Goal: Task Accomplishment & Management: Manage account settings

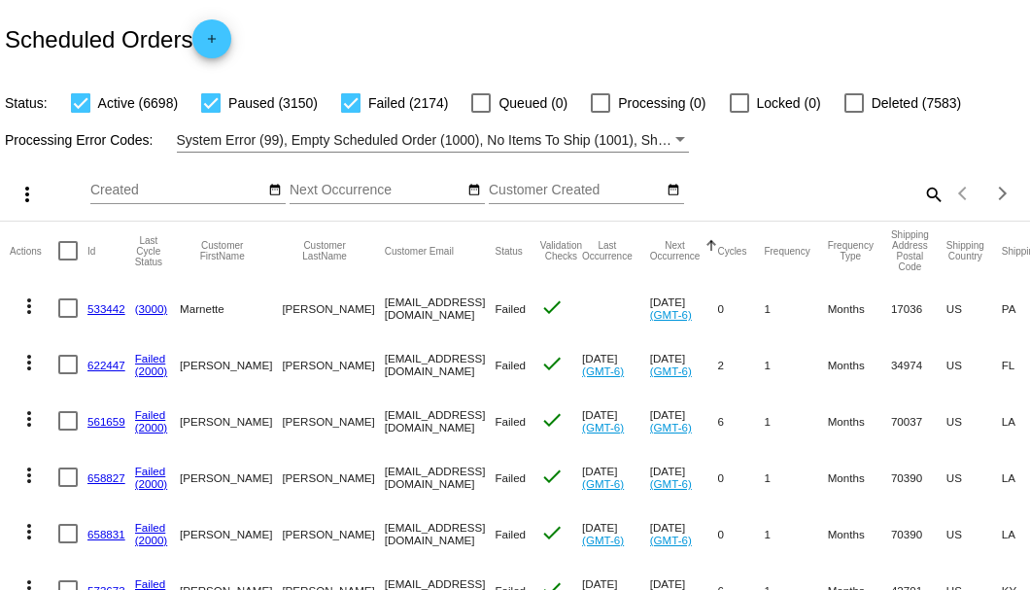
click at [921, 209] on mat-icon "search" at bounding box center [932, 194] width 23 height 30
click at [919, 198] on input "Search" at bounding box center [816, 191] width 257 height 16
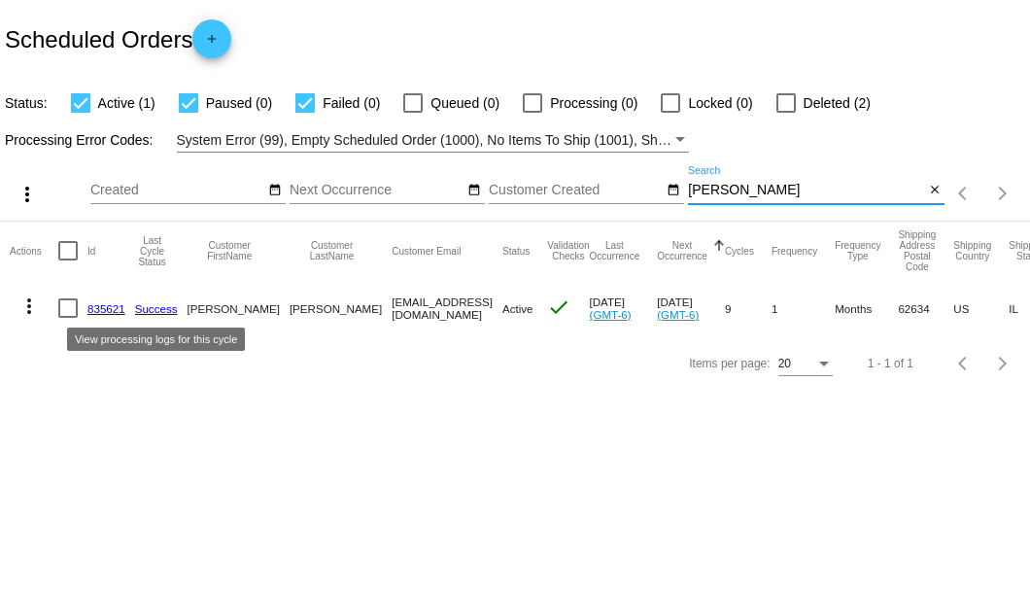
type input "danner"
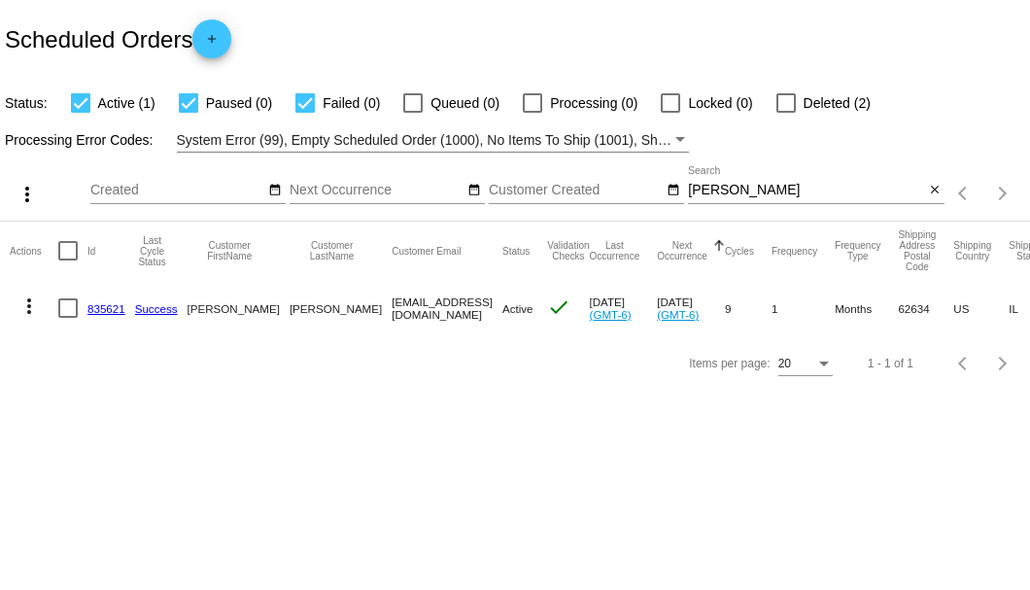
click at [110, 302] on link "835621" at bounding box center [106, 308] width 38 height 13
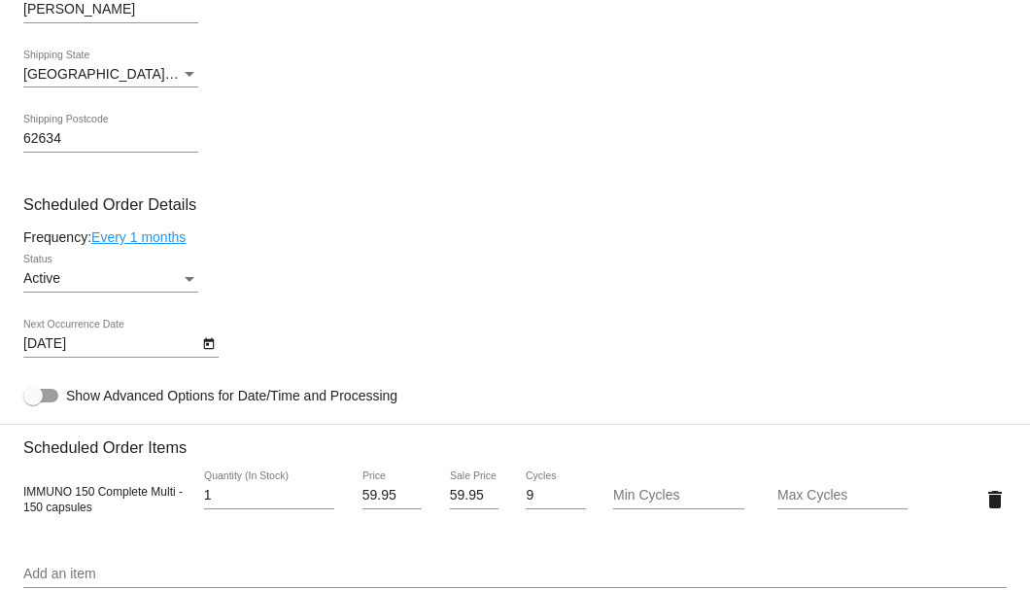
scroll to position [1230, 0]
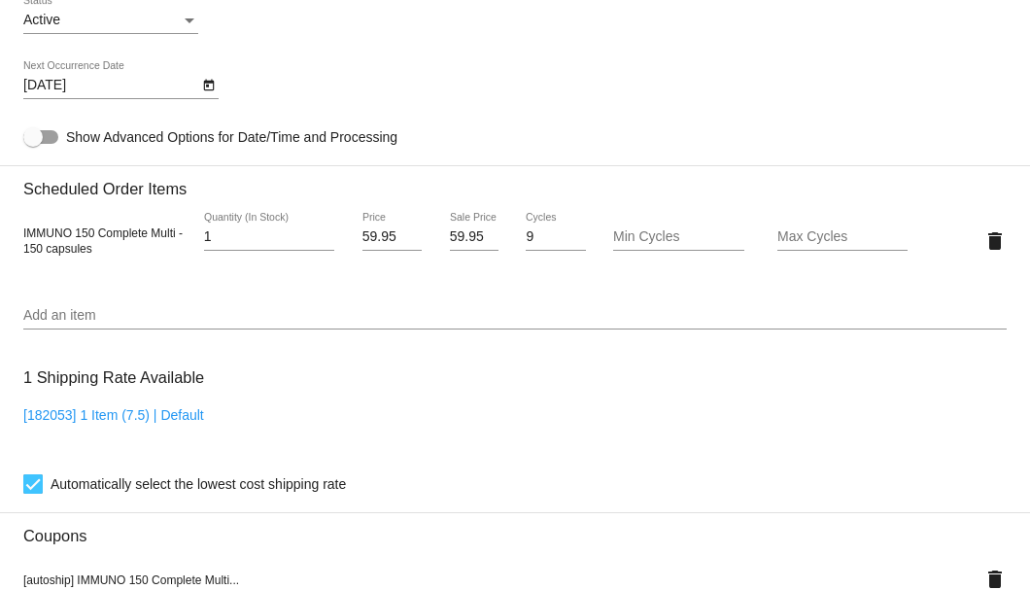
click at [181, 303] on div "Add an item" at bounding box center [515, 311] width 984 height 38
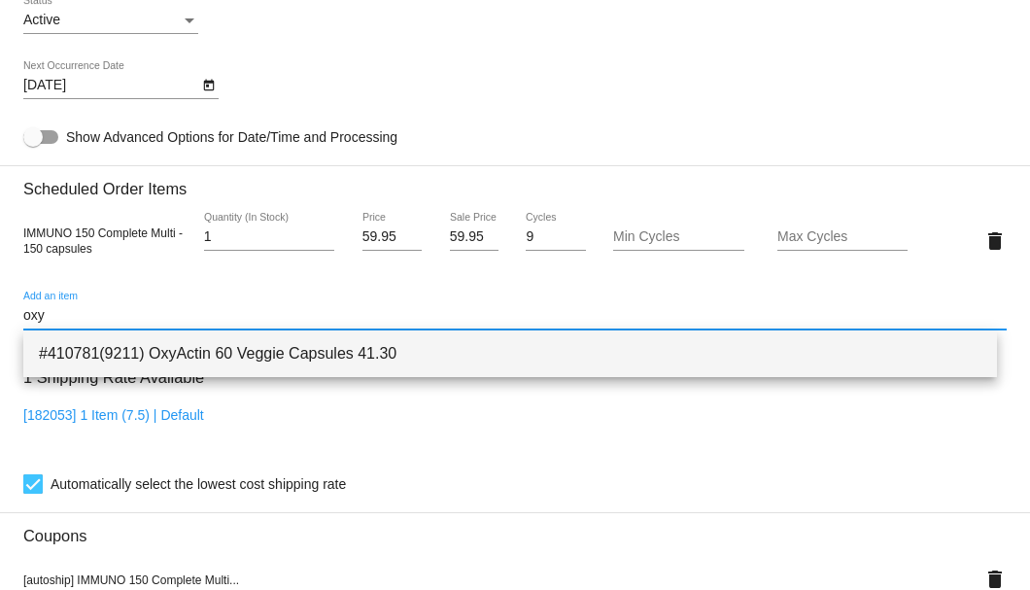
type input "oxy"
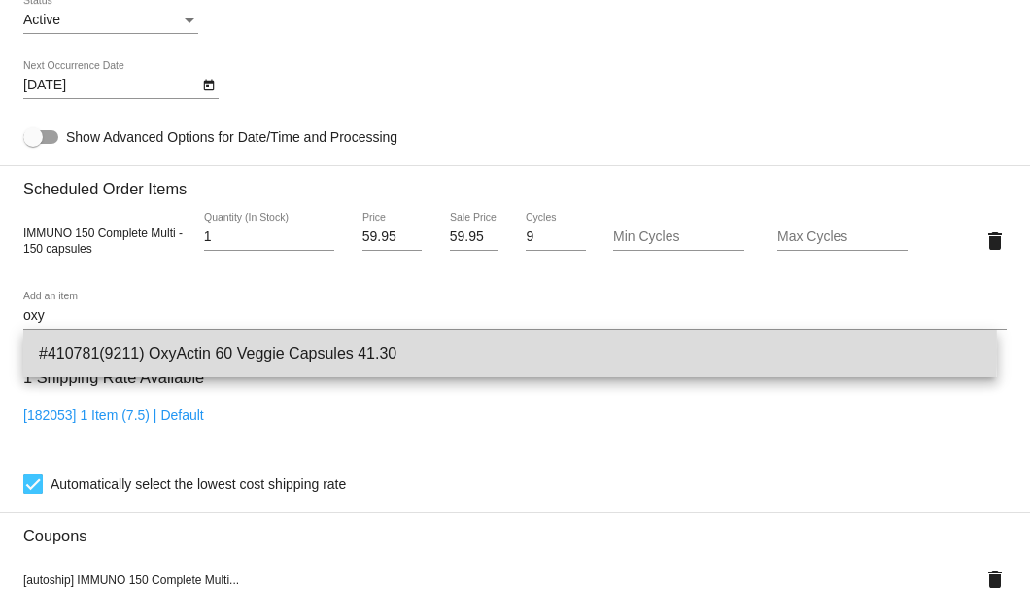
click at [185, 352] on span "#410781(9211) OxyActin 60 Veggie Capsules 41.30" at bounding box center [510, 353] width 943 height 47
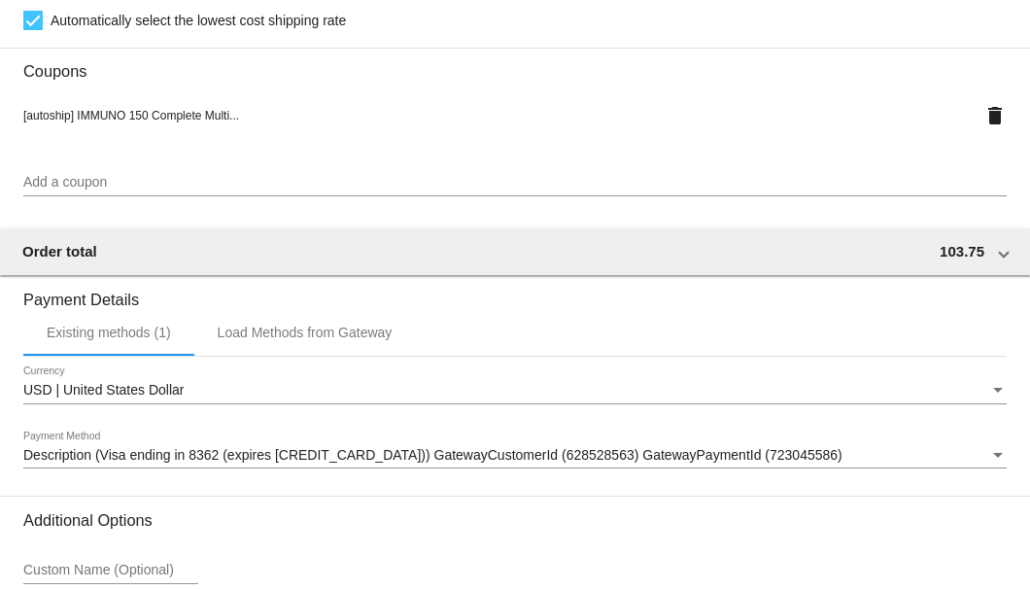
scroll to position [1931, 0]
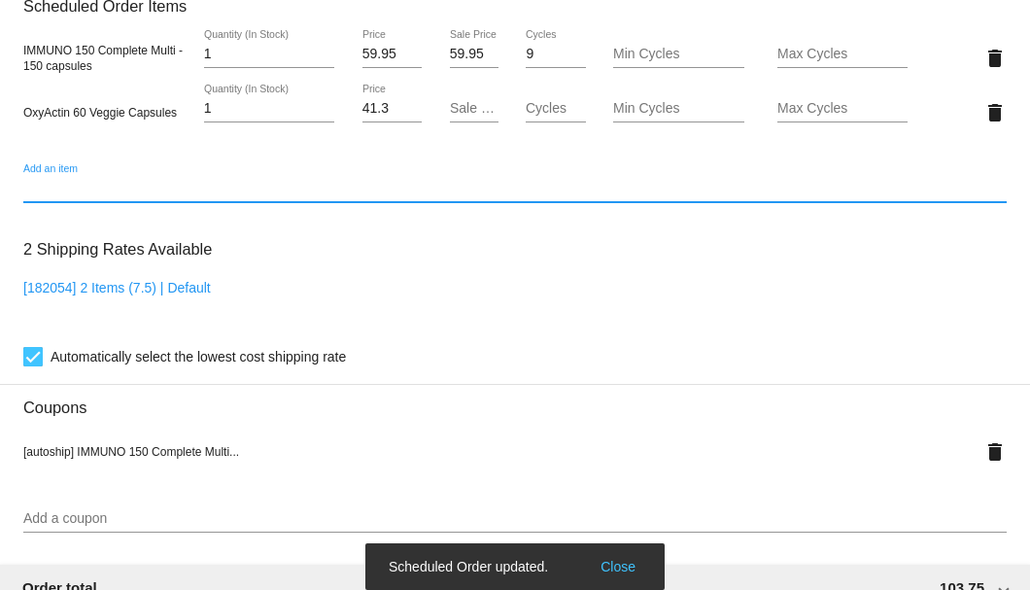
scroll to position [1219, 0]
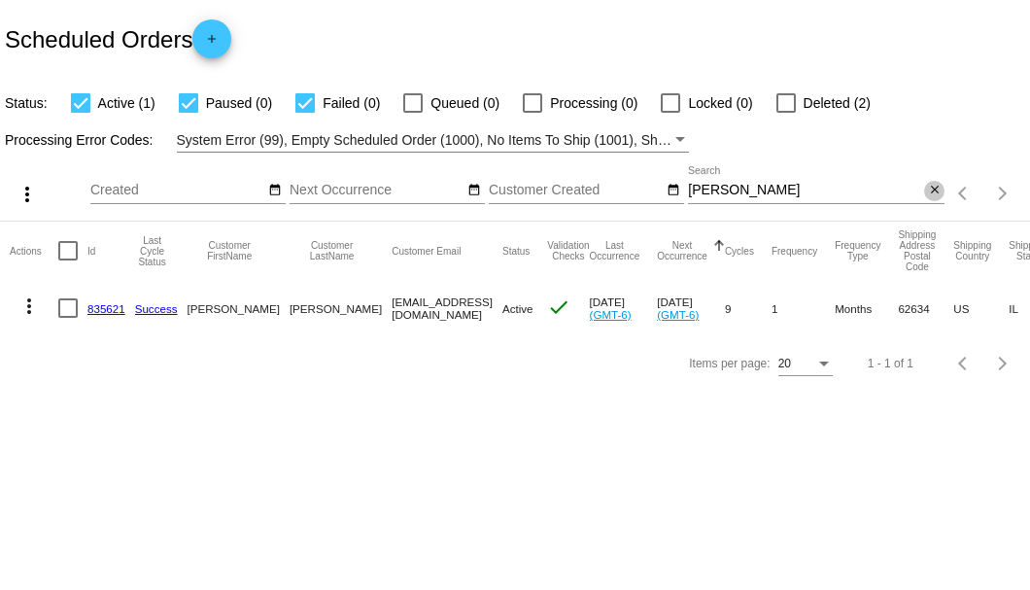
click at [936, 194] on mat-icon "close" at bounding box center [935, 191] width 14 height 16
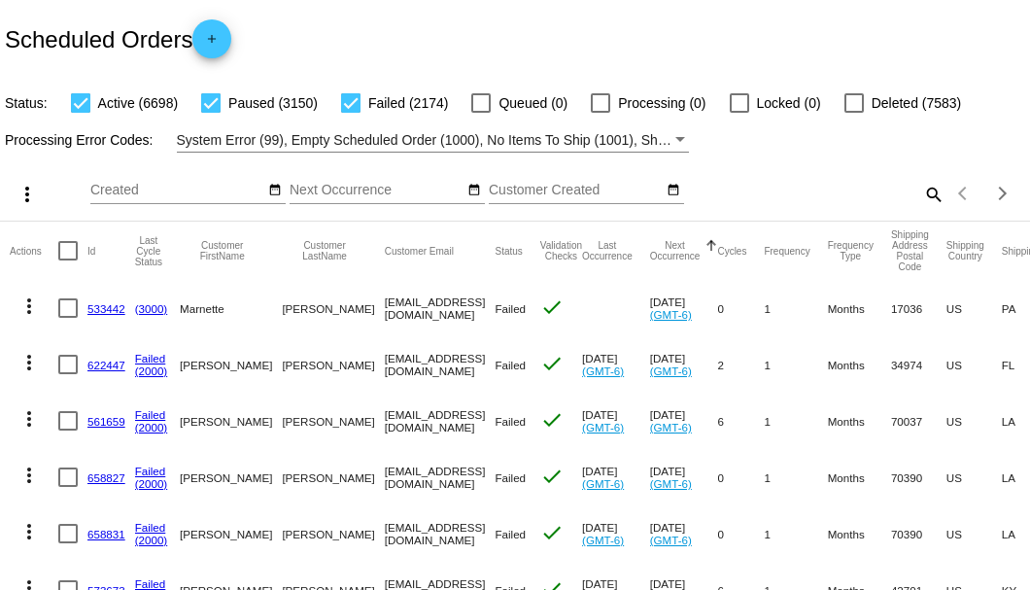
click at [926, 209] on mat-icon "search" at bounding box center [932, 194] width 23 height 30
click at [926, 198] on input "Search" at bounding box center [816, 191] width 257 height 16
paste input "magerhart@gmail.com"
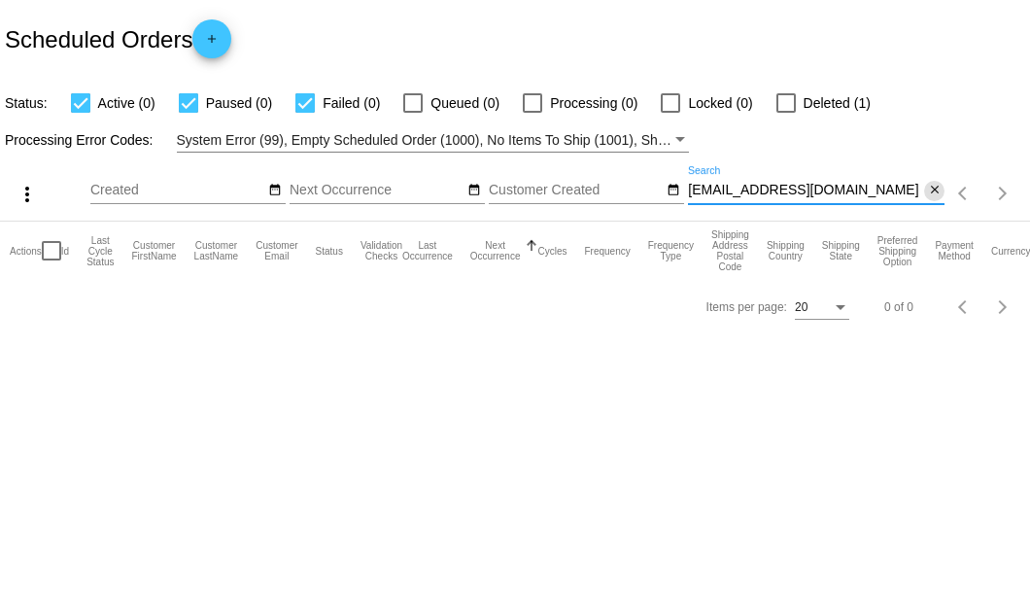
type input "magerhart@gmail.com"
click at [929, 194] on mat-icon "close" at bounding box center [935, 191] width 14 height 16
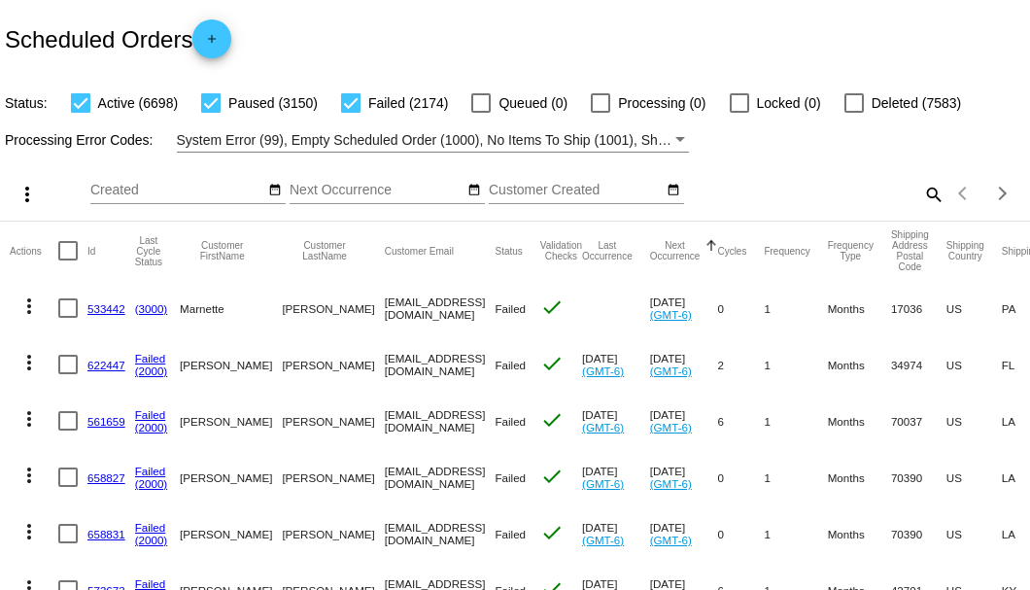
click at [931, 209] on mat-icon "search" at bounding box center [932, 194] width 23 height 30
click at [923, 198] on input "Search" at bounding box center [816, 191] width 257 height 16
paste input "vicbat@yahoo.com"
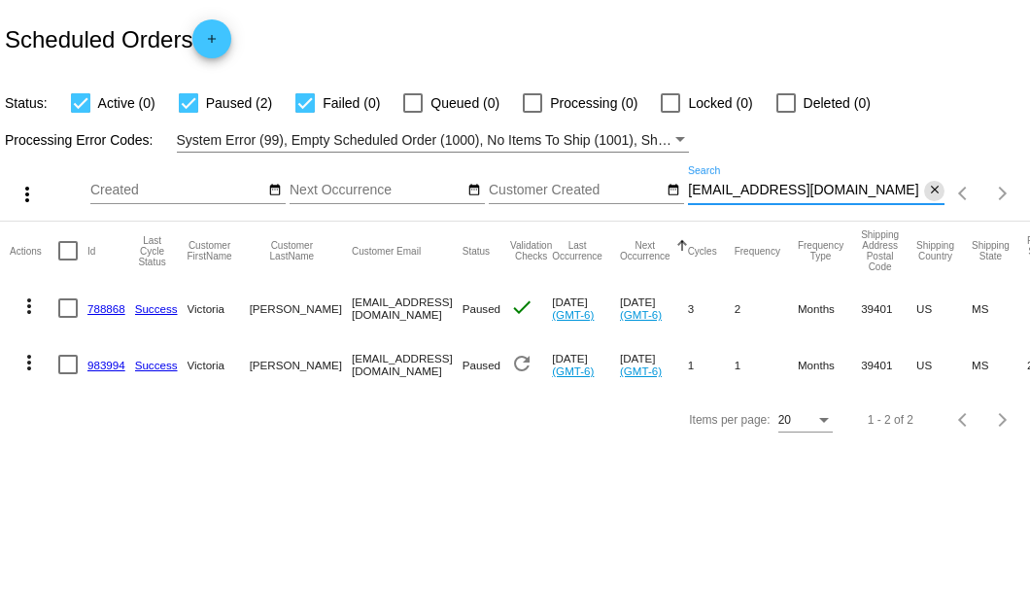
type input "vicbat@yahoo.com"
click at [933, 190] on mat-icon "close" at bounding box center [935, 191] width 14 height 16
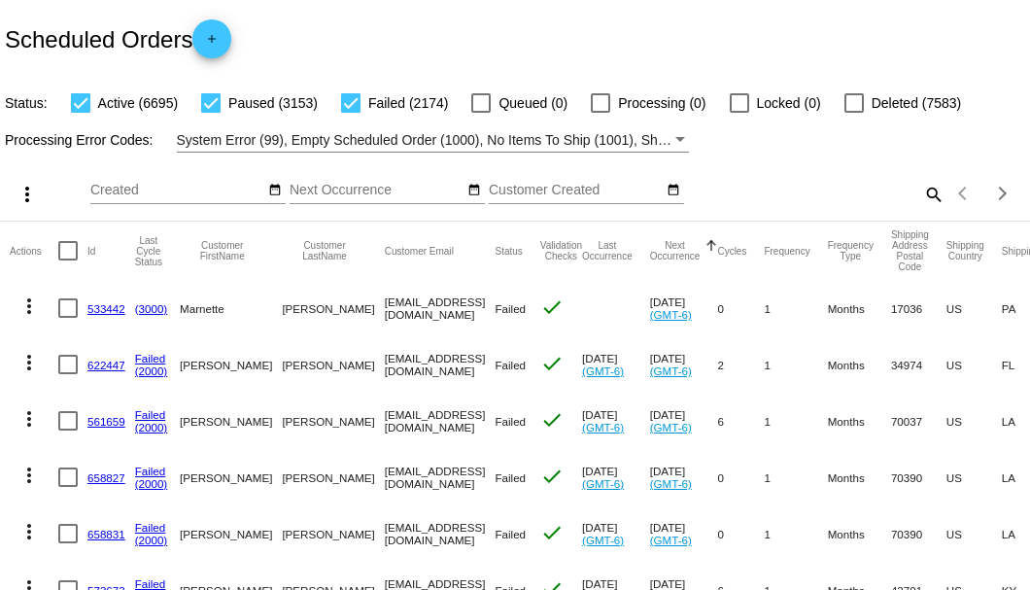
click at [910, 91] on div "Status: Active (6695) Paused (3153) Failed (2174) Queued (0) Processing (0) Loc…" at bounding box center [515, 96] width 1030 height 37
click at [897, 41] on div "Scheduled Orders add" at bounding box center [515, 39] width 1030 height 78
click at [921, 209] on mat-icon "search" at bounding box center [932, 194] width 23 height 30
click at [919, 198] on input "Search" at bounding box center [816, 191] width 257 height 16
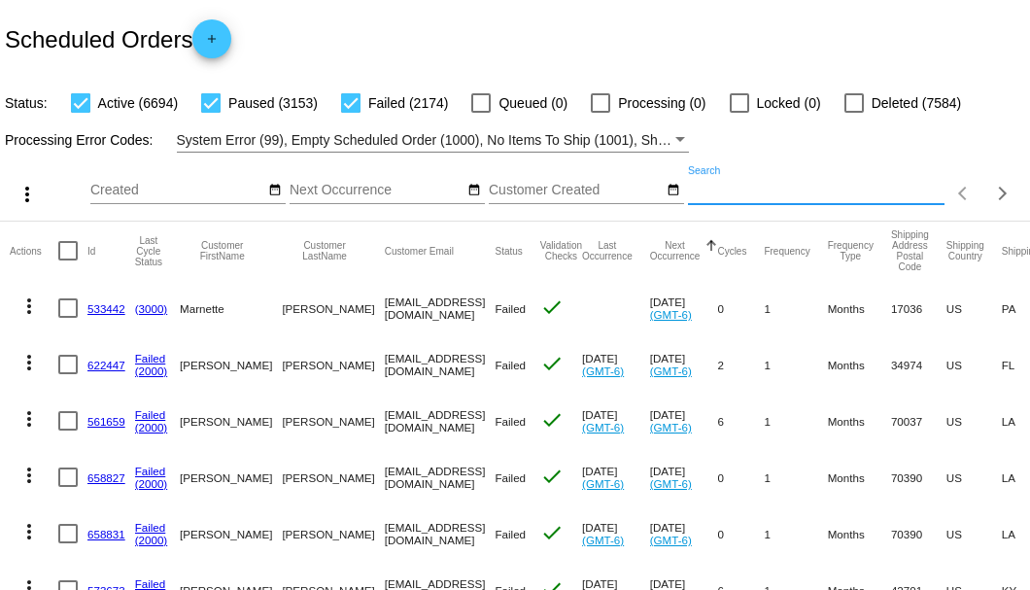
paste input "[EMAIL_ADDRESS][DOMAIN_NAME]"
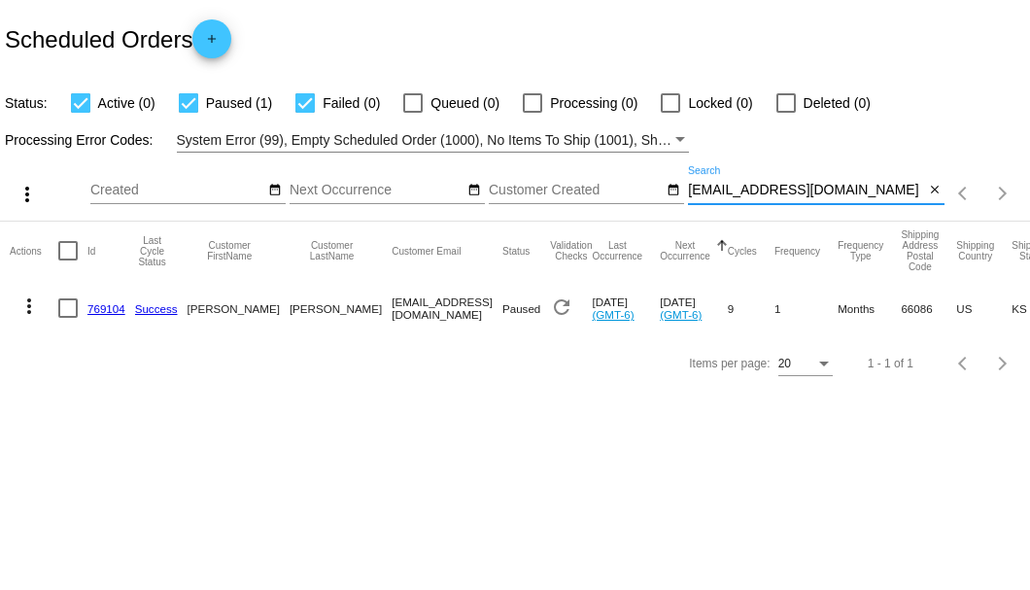
type input "[EMAIL_ADDRESS][DOMAIN_NAME]"
click at [116, 309] on link "769104" at bounding box center [106, 308] width 38 height 13
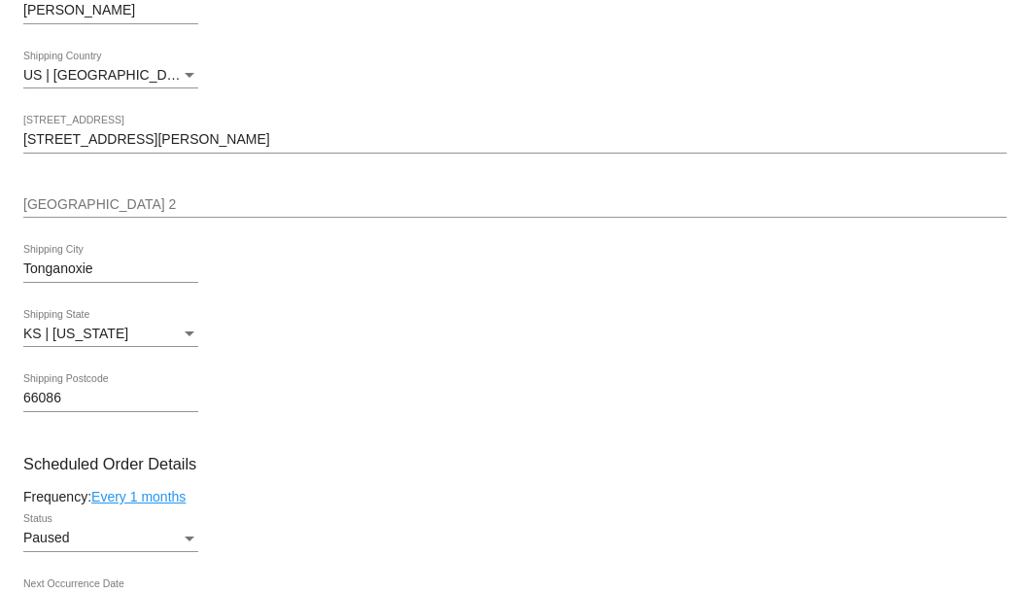
scroll to position [907, 0]
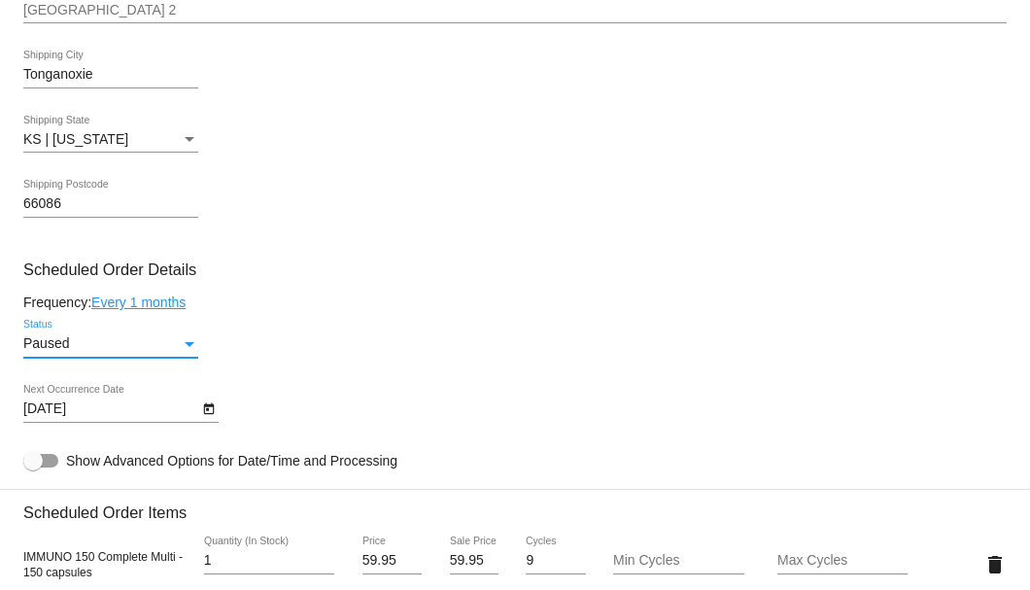
click at [187, 338] on div "Status" at bounding box center [189, 344] width 17 height 16
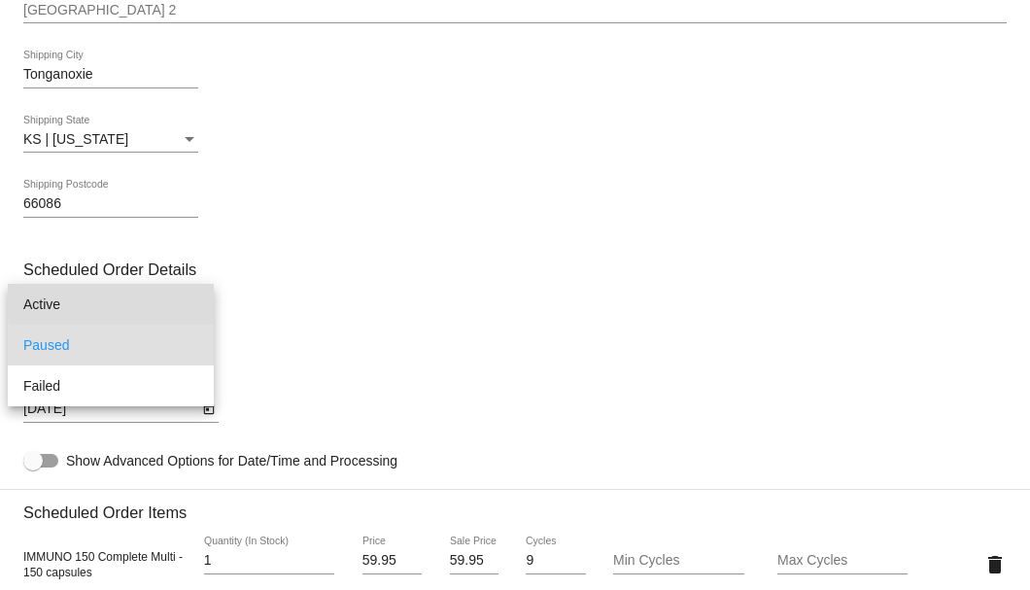
click at [184, 295] on span "Active" at bounding box center [110, 304] width 175 height 41
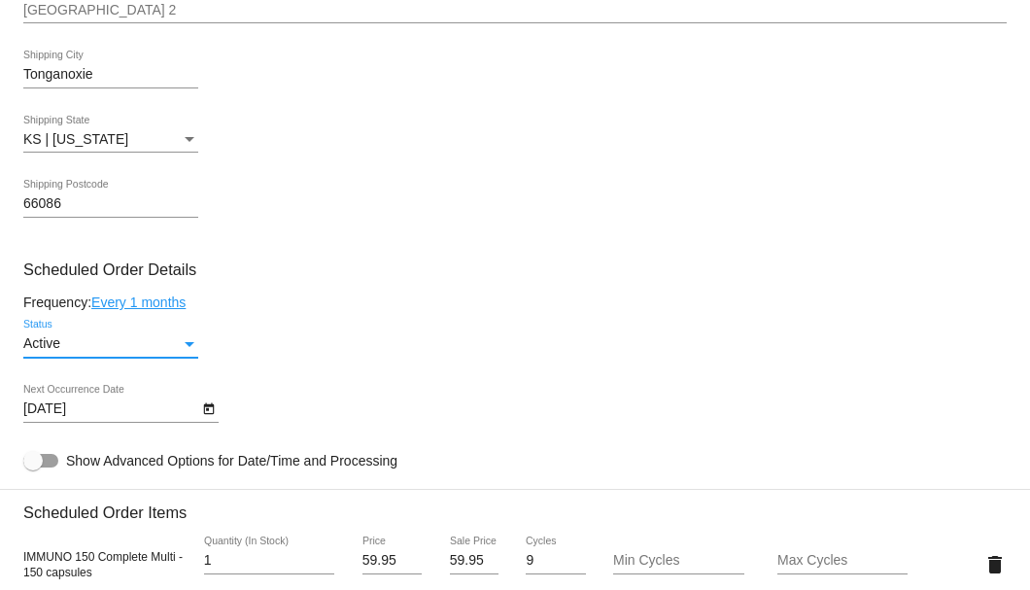
click at [211, 405] on icon "Open calendar" at bounding box center [208, 409] width 11 height 12
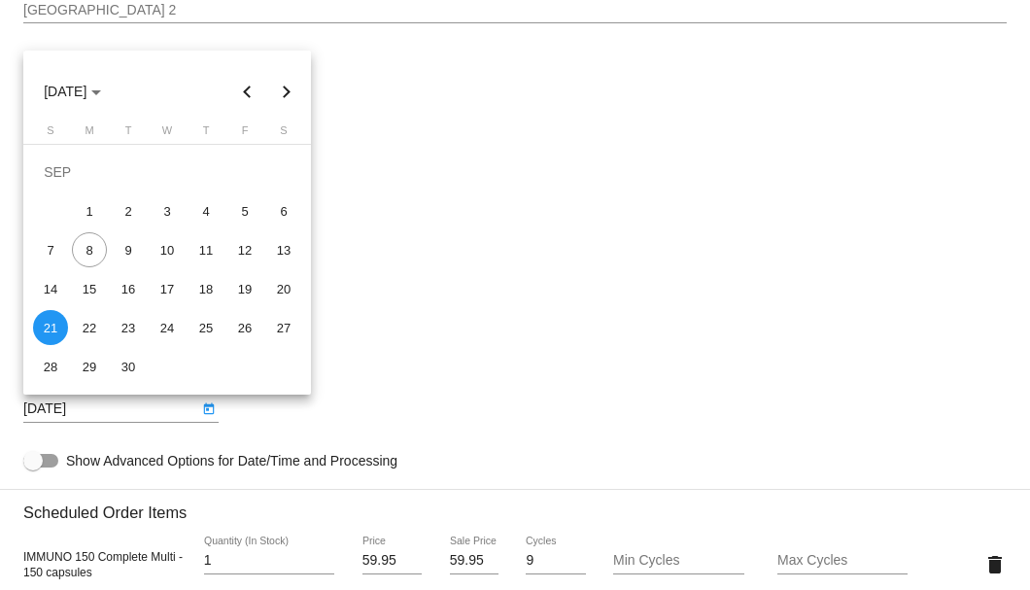
click at [291, 97] on button "Next month" at bounding box center [286, 91] width 39 height 39
click at [288, 93] on button "Next month" at bounding box center [286, 91] width 39 height 39
click at [161, 280] on div "21" at bounding box center [167, 288] width 35 height 35
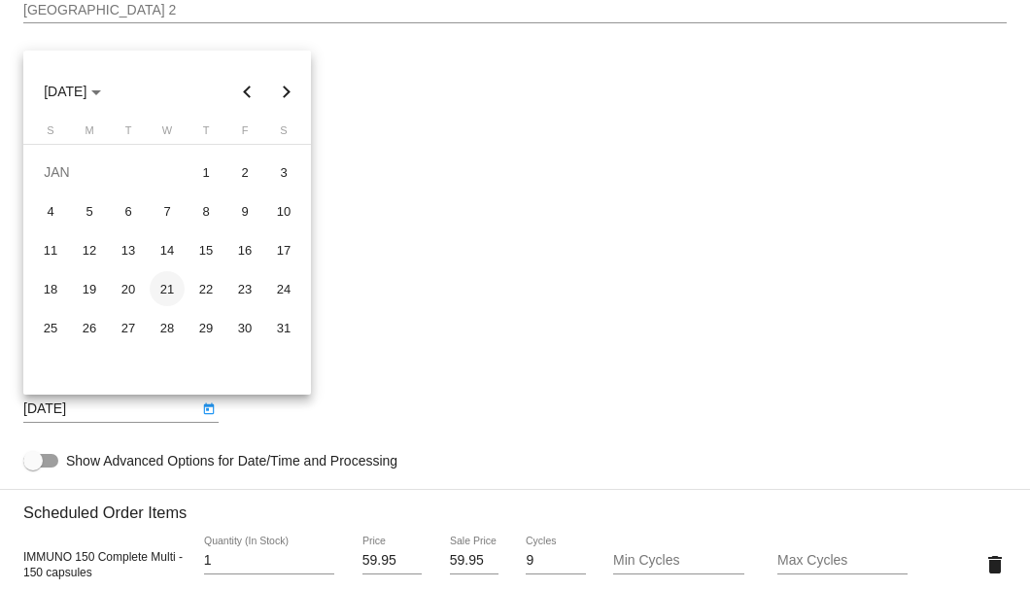
type input "1/21/2026"
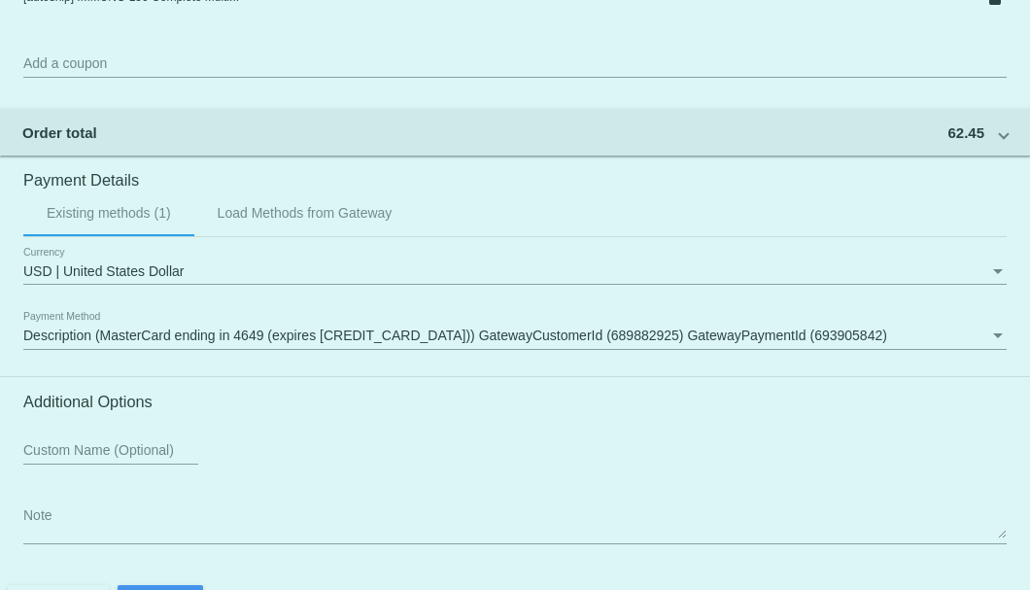
scroll to position [1876, 0]
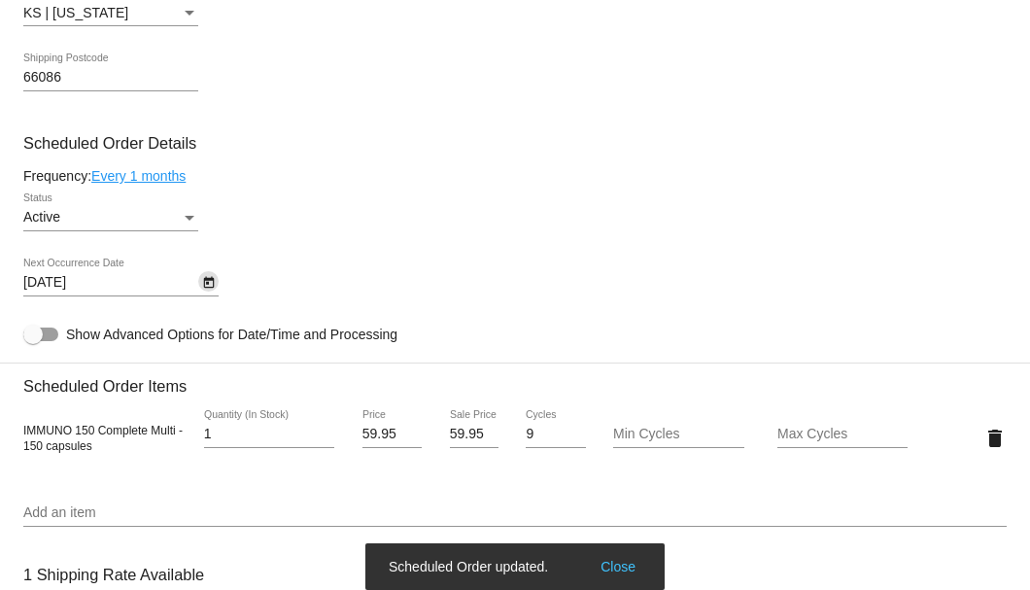
scroll to position [774, 0]
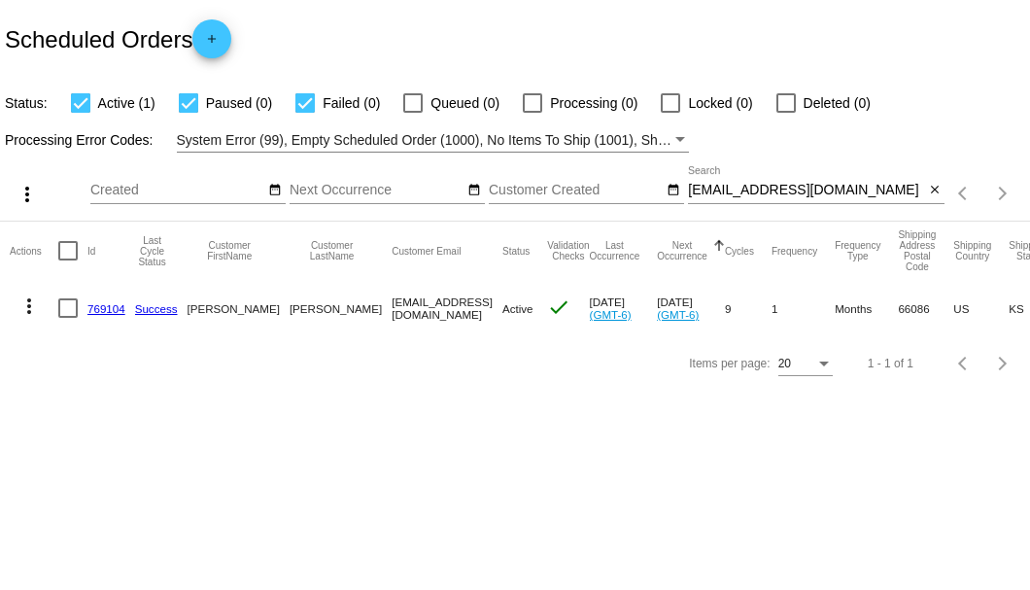
click at [936, 191] on mat-icon "close" at bounding box center [935, 191] width 14 height 16
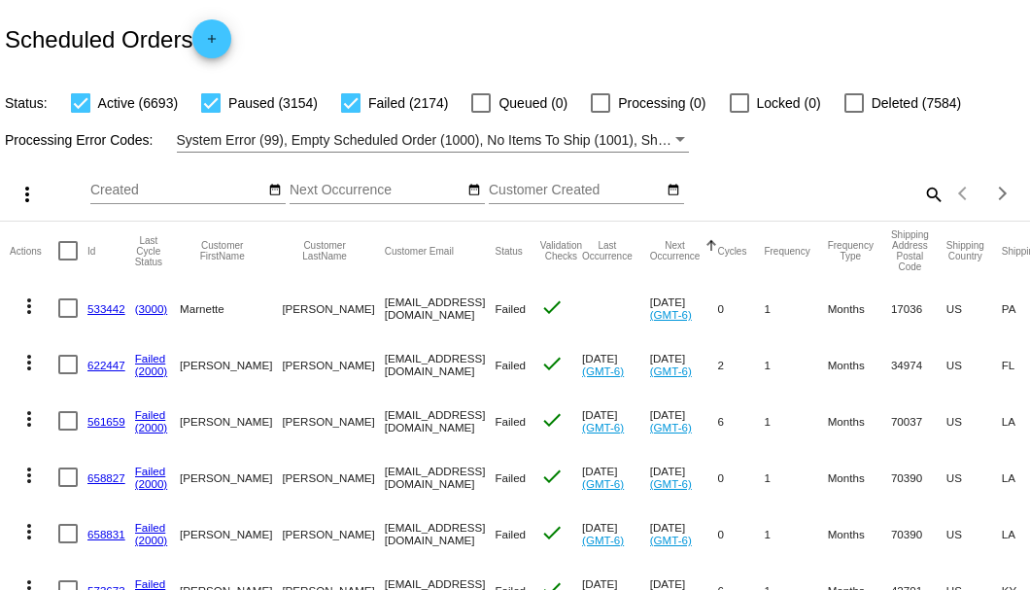
click at [925, 209] on mat-icon "search" at bounding box center [932, 194] width 23 height 30
click at [920, 198] on input "Search" at bounding box center [816, 191] width 257 height 16
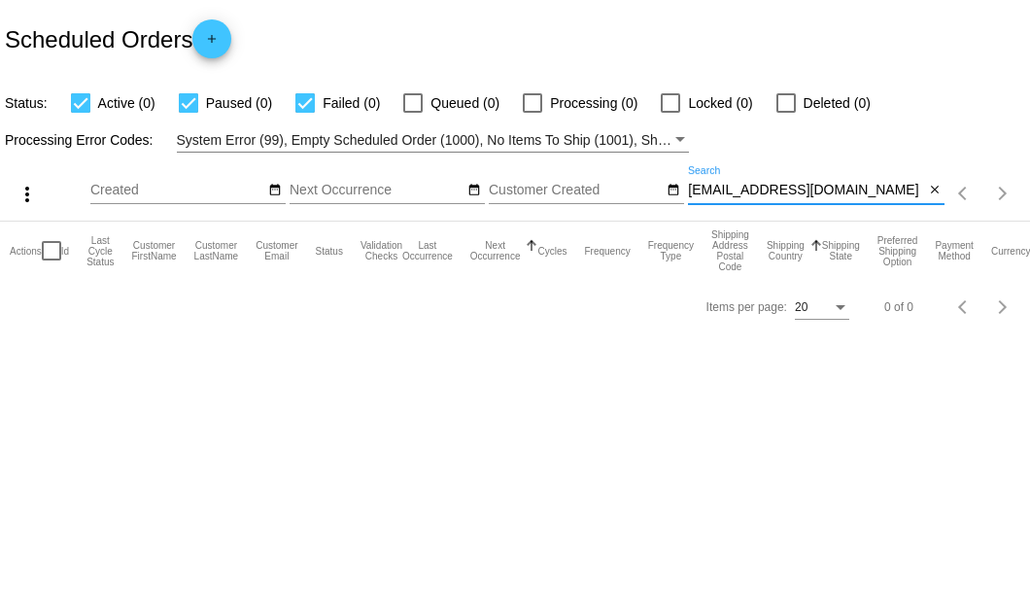
scroll to position [0, 60]
type input "8632350054@EXCEPTIONALPRODUCTS.ORG"
click at [935, 195] on mat-icon "close" at bounding box center [935, 191] width 14 height 16
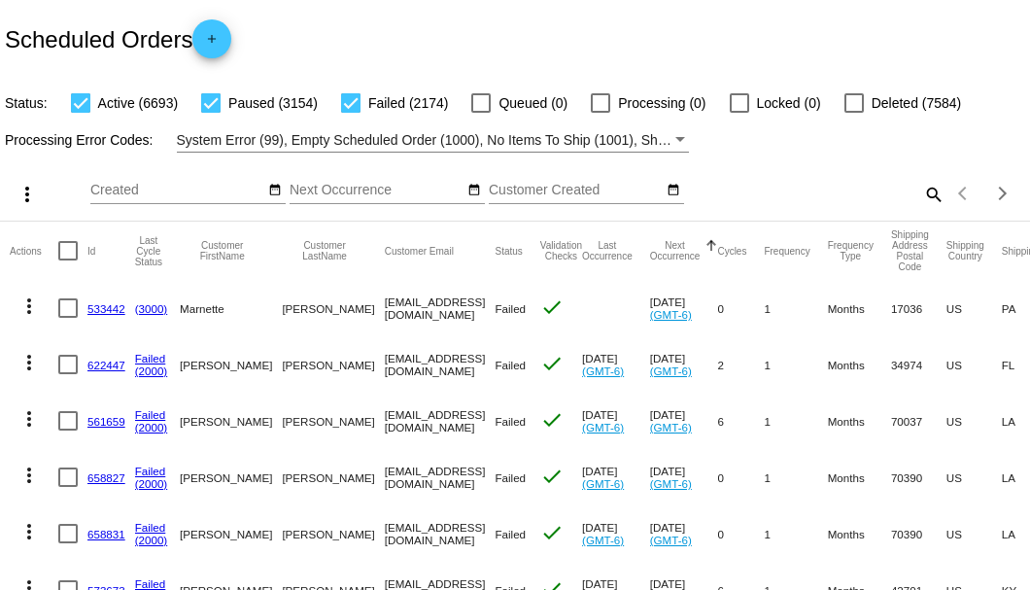
click at [921, 209] on mat-icon "search" at bounding box center [932, 194] width 23 height 30
click at [914, 198] on input "Search" at bounding box center [816, 191] width 257 height 16
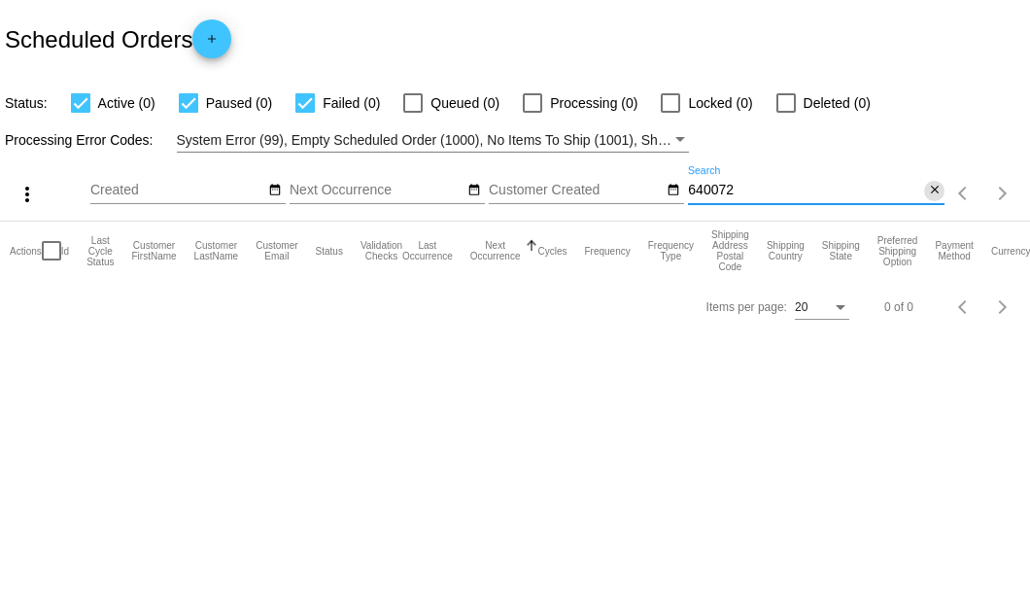
type input "640072"
click at [934, 195] on mat-icon "close" at bounding box center [935, 191] width 14 height 16
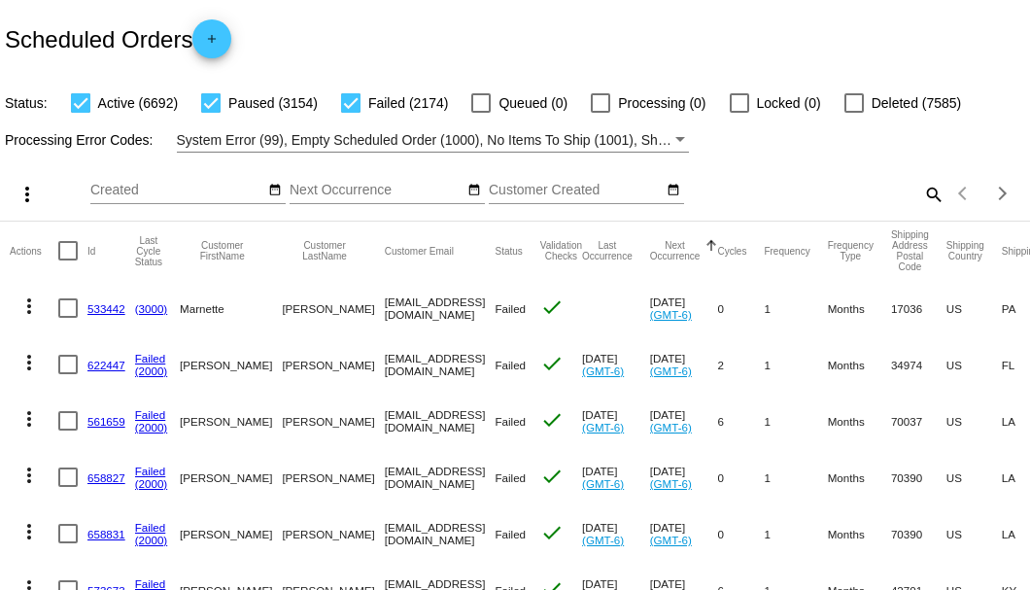
click at [921, 209] on mat-icon "search" at bounding box center [932, 194] width 23 height 30
click at [919, 198] on input "Search" at bounding box center [816, 191] width 257 height 16
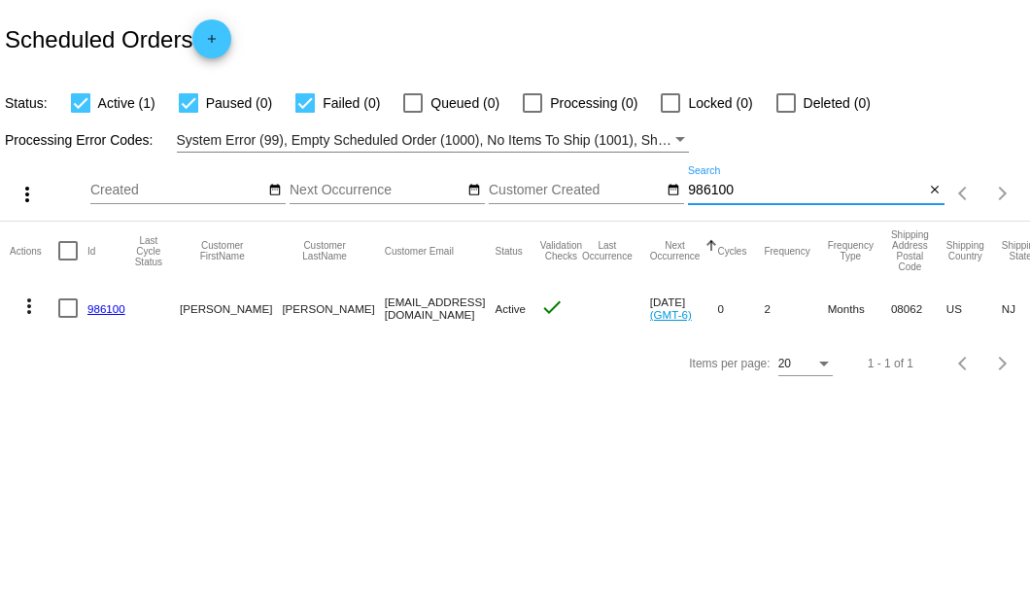
type input "986100"
click at [92, 308] on link "986100" at bounding box center [106, 308] width 38 height 13
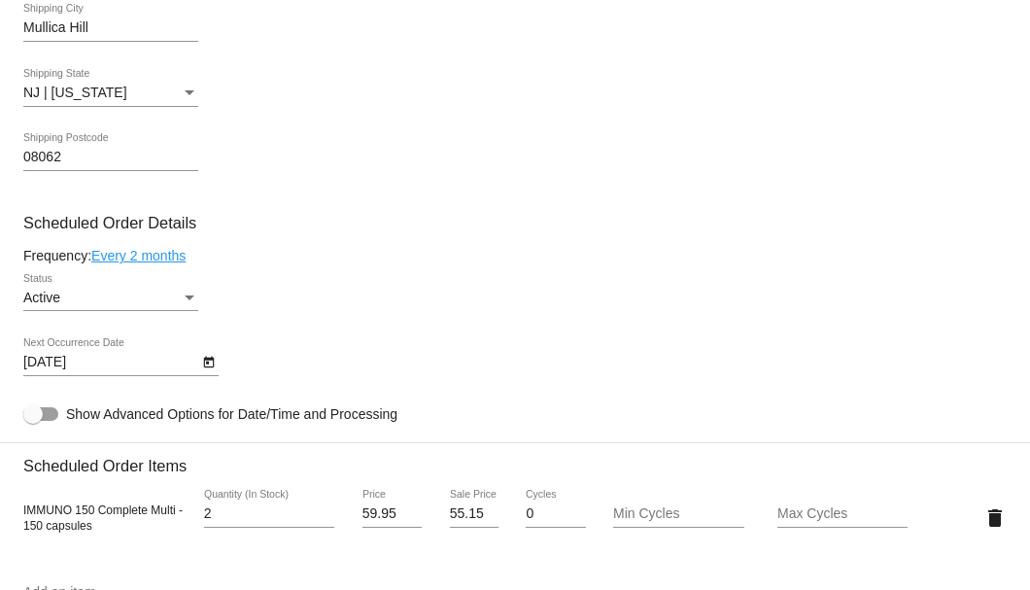
scroll to position [1036, 0]
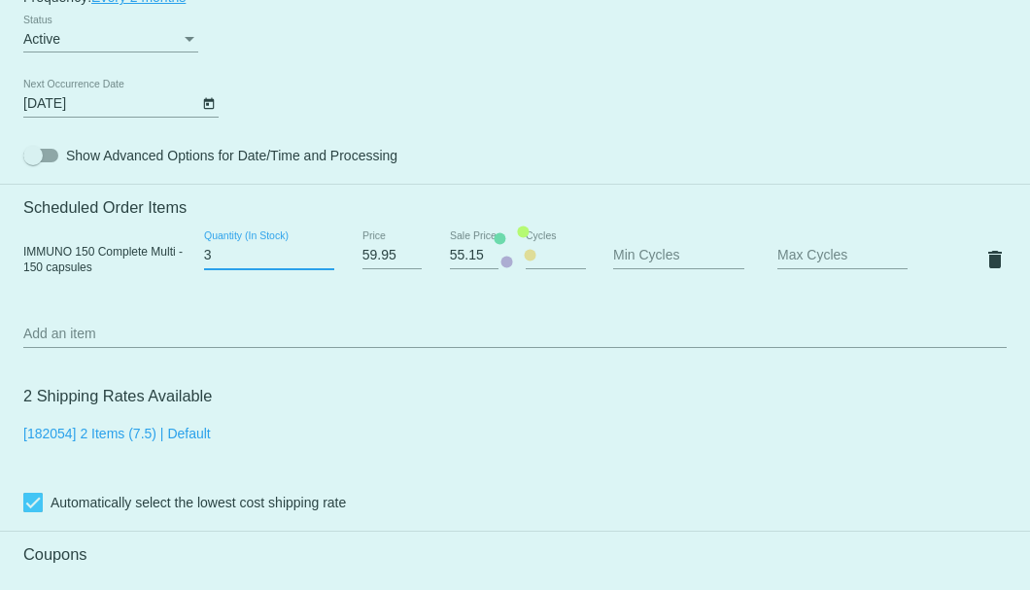
type input "3"
click at [325, 254] on input "3" at bounding box center [269, 256] width 130 height 16
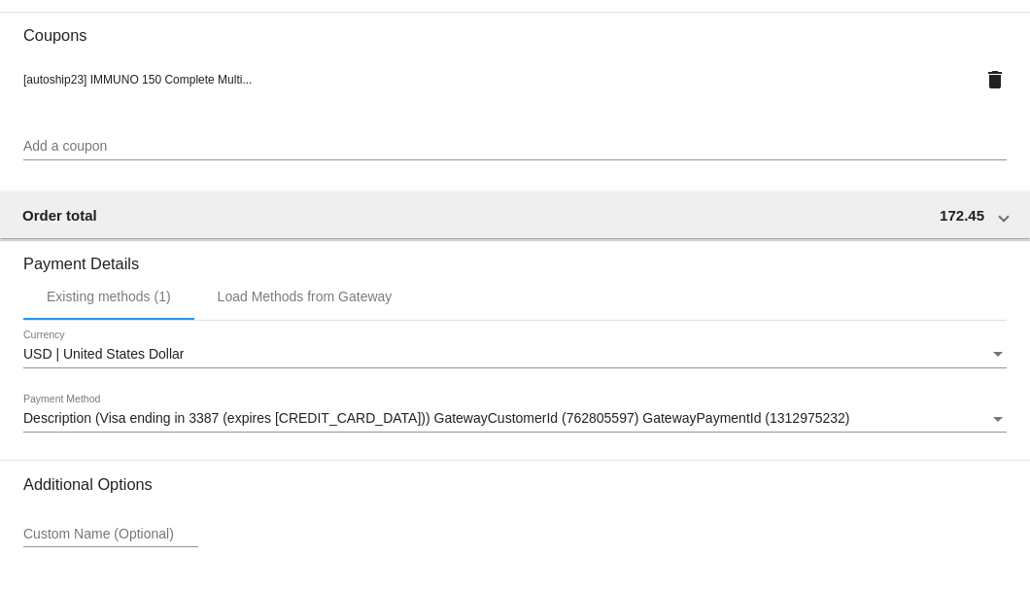
scroll to position [1701, 0]
